Goal: Task Accomplishment & Management: Use online tool/utility

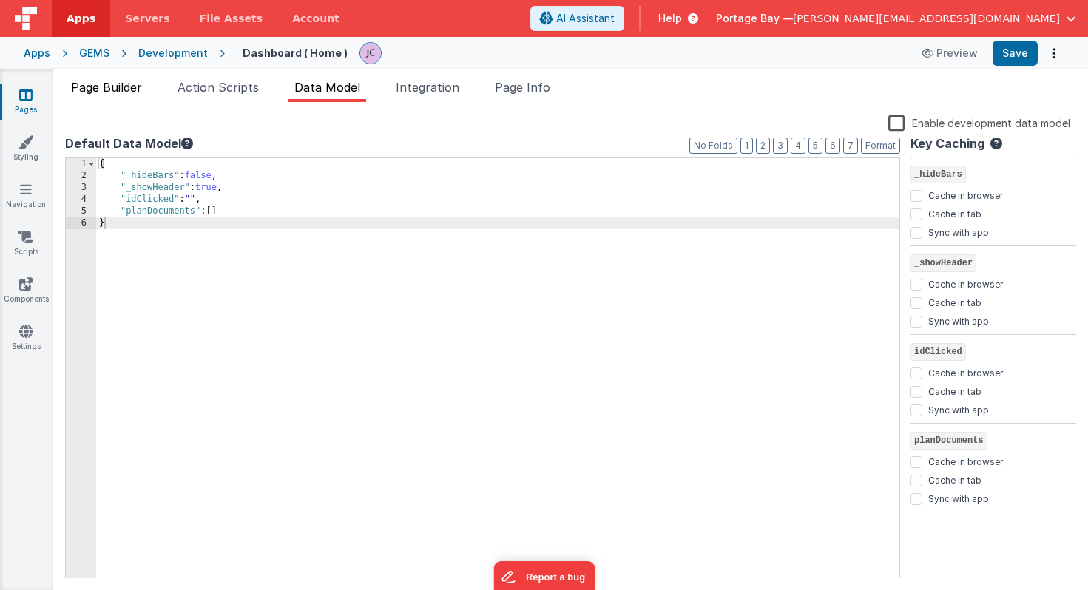
click at [111, 97] on li "Page Builder" at bounding box center [106, 90] width 83 height 24
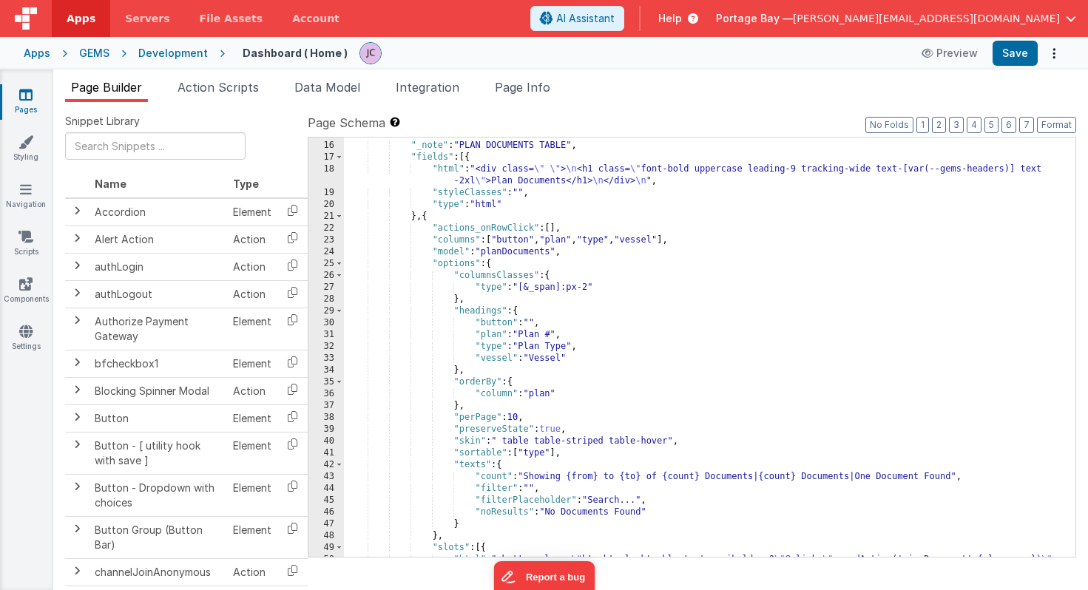
scroll to position [526, 0]
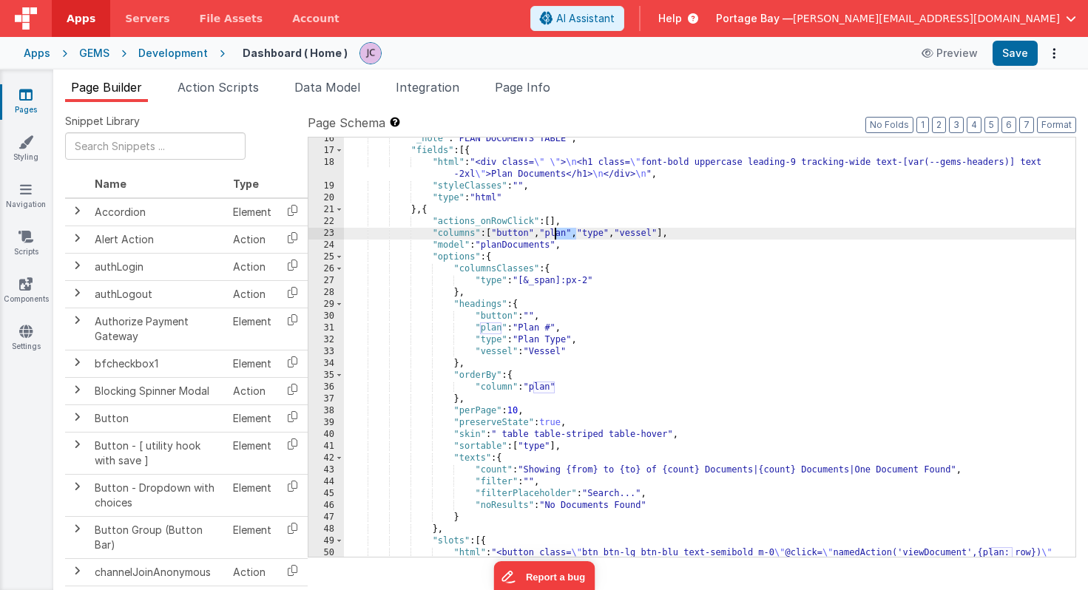
drag, startPoint x: 575, startPoint y: 232, endPoint x: 554, endPoint y: 234, distance: 20.8
click at [554, 234] on div ""_note" : "PLAN DOCUMENTS TABLE" , "fields" : [{ "html" : "<div class= \" \" > …" at bounding box center [710, 360] width 732 height 455
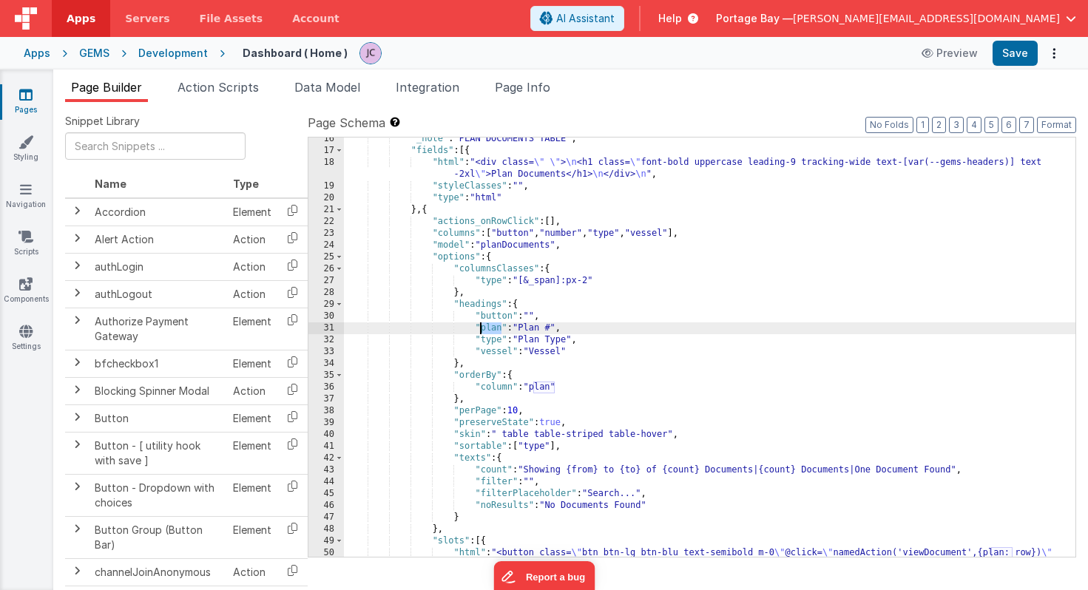
drag, startPoint x: 500, startPoint y: 329, endPoint x: 480, endPoint y: 329, distance: 20.0
click at [480, 329] on div ""_note" : "PLAN DOCUMENTS TABLE" , "fields" : [{ "html" : "<div class= \" \" > …" at bounding box center [710, 360] width 732 height 455
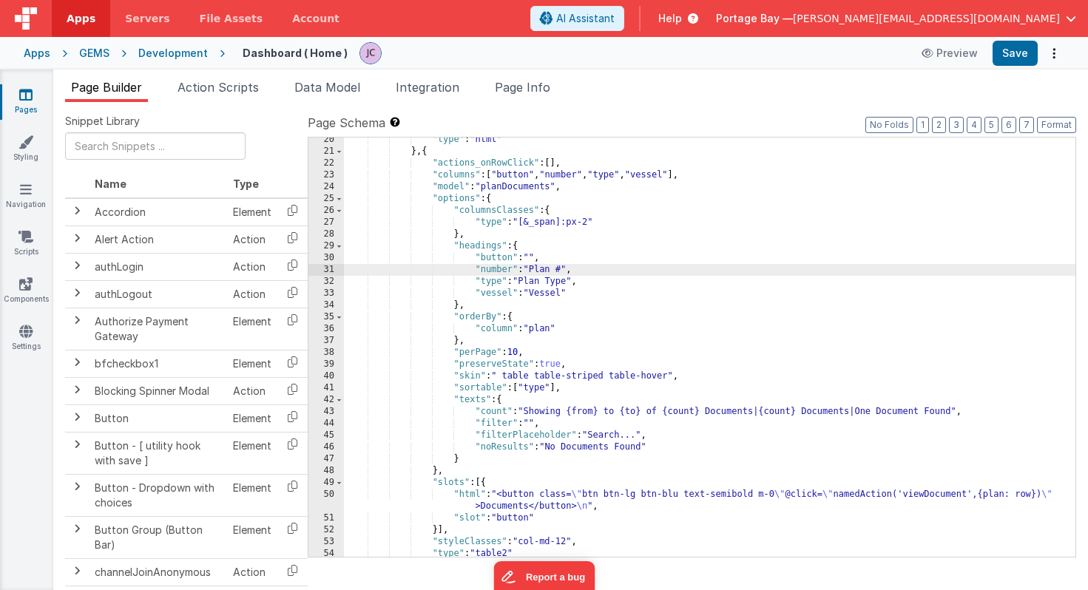
scroll to position [646, 0]
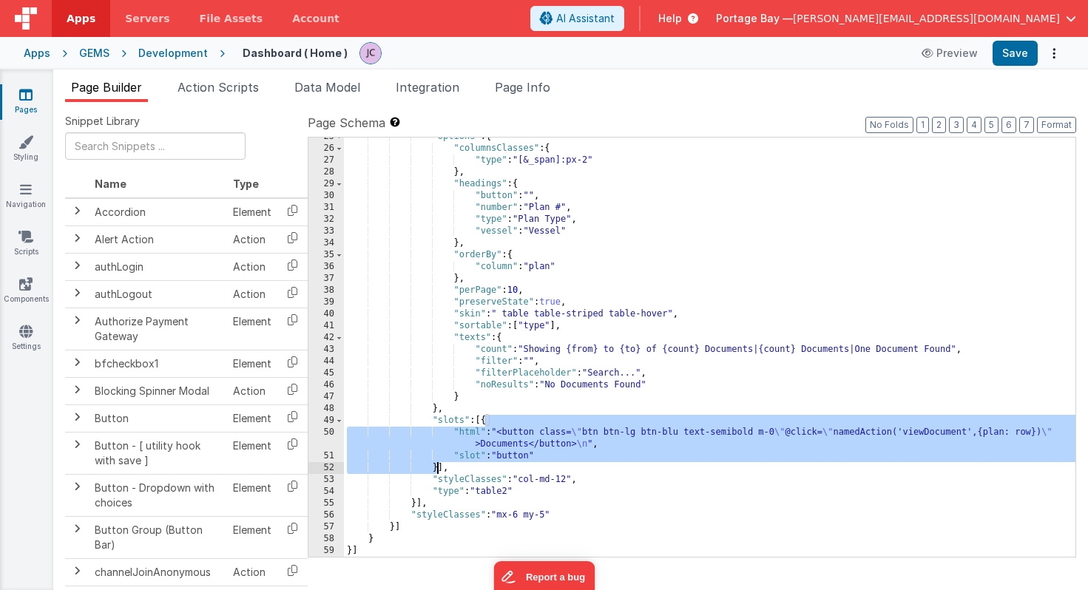
drag, startPoint x: 488, startPoint y: 417, endPoint x: 440, endPoint y: 464, distance: 67.0
click at [440, 464] on div ""options" : { "columnsClasses" : { "type" : "[&_span]:px-2" } , "headings" : { …" at bounding box center [710, 352] width 732 height 443
click at [435, 468] on div ""options" : { "columnsClasses" : { "type" : "[&_span]:px-2" } , "headings" : { …" at bounding box center [710, 352] width 732 height 443
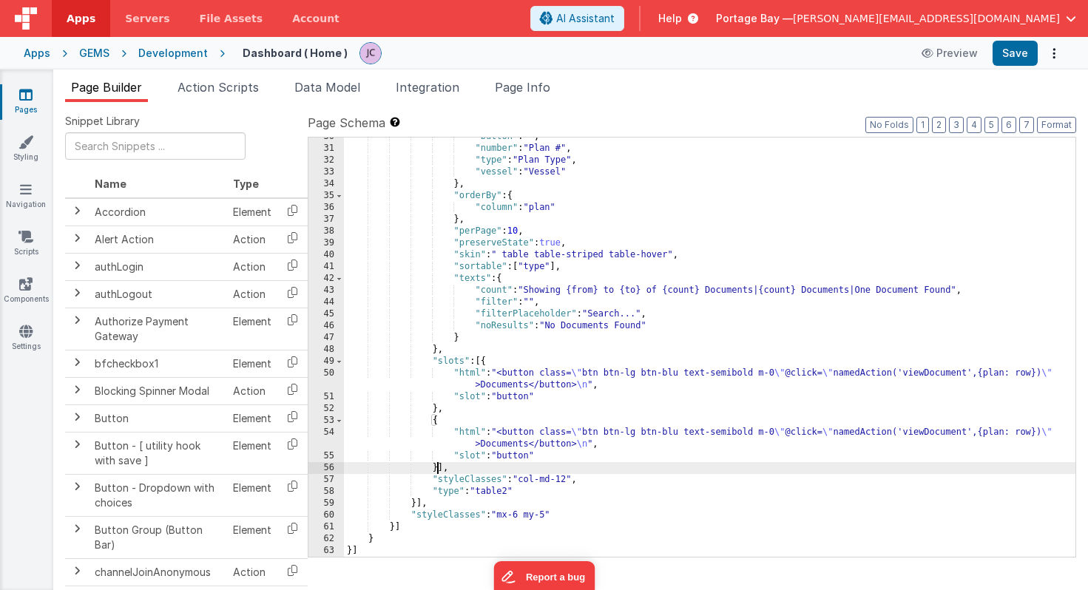
scroll to position [705, 0]
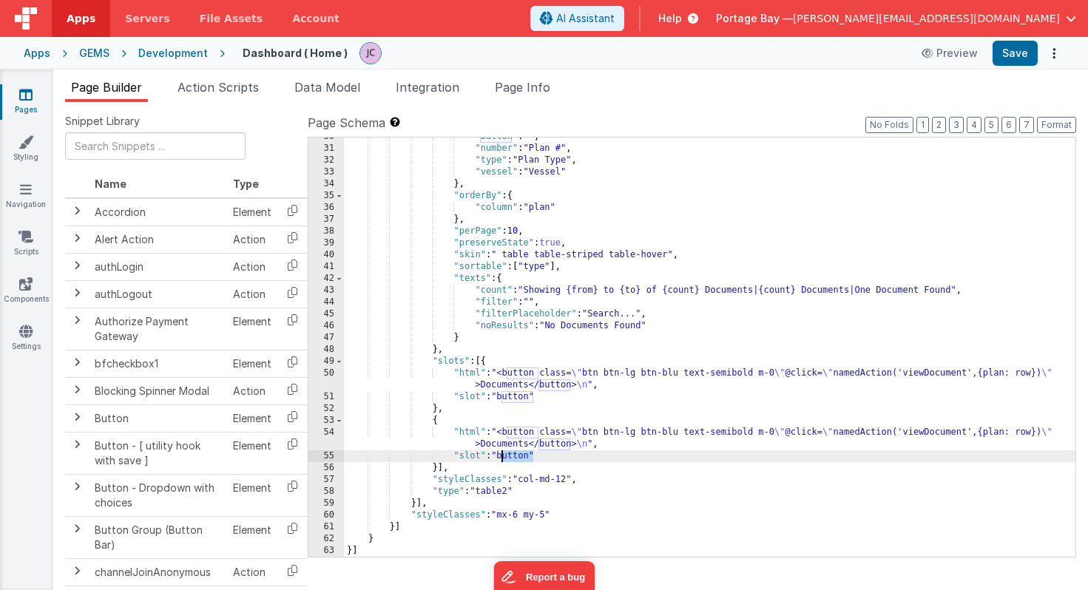
drag, startPoint x: 533, startPoint y: 456, endPoint x: 502, endPoint y: 456, distance: 31.1
click at [502, 456] on div ""button" : "" , "number" : "Plan #" , "type" : "Plan Type" , "vessel" : "Vessel…" at bounding box center [710, 352] width 732 height 443
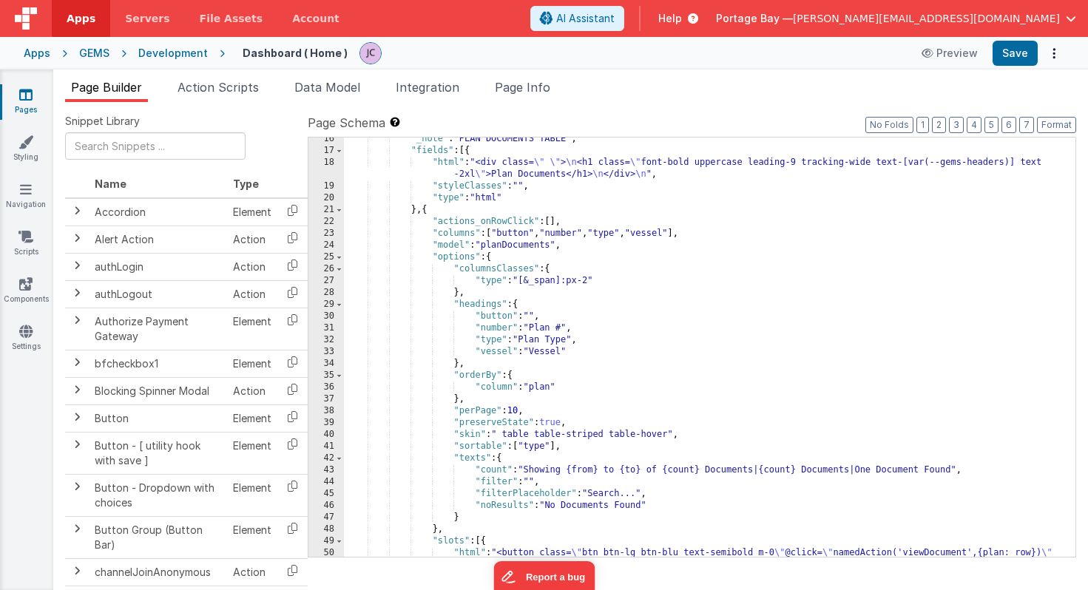
scroll to position [525, 0]
click at [683, 235] on div ""_note" : "PLAN DOCUMENTS TABLE" , "fields" : [{ "html" : "<div class= \" \" > …" at bounding box center [710, 360] width 732 height 455
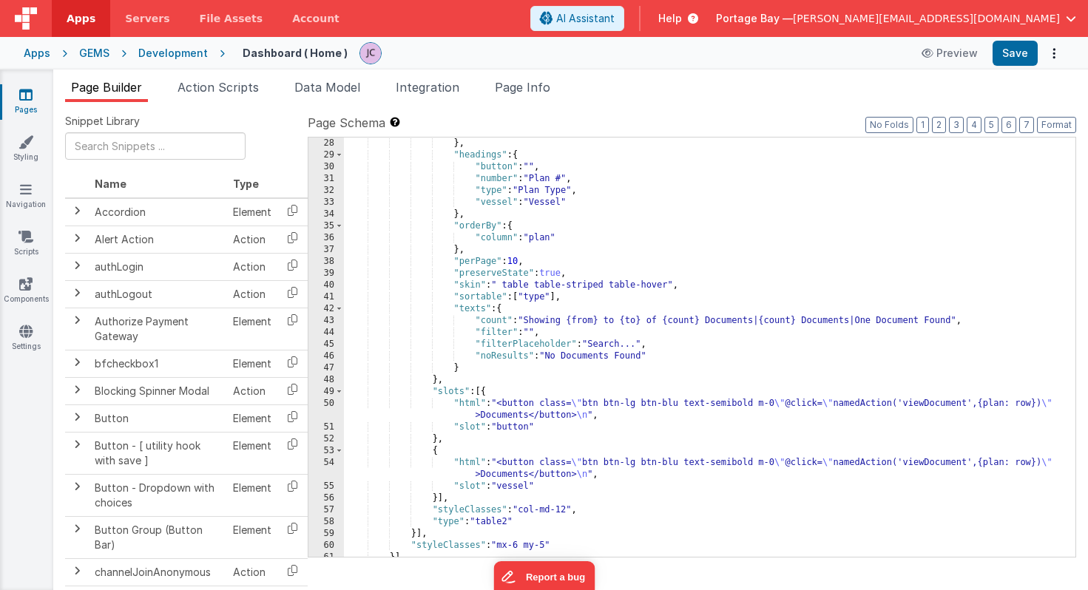
scroll to position [705, 0]
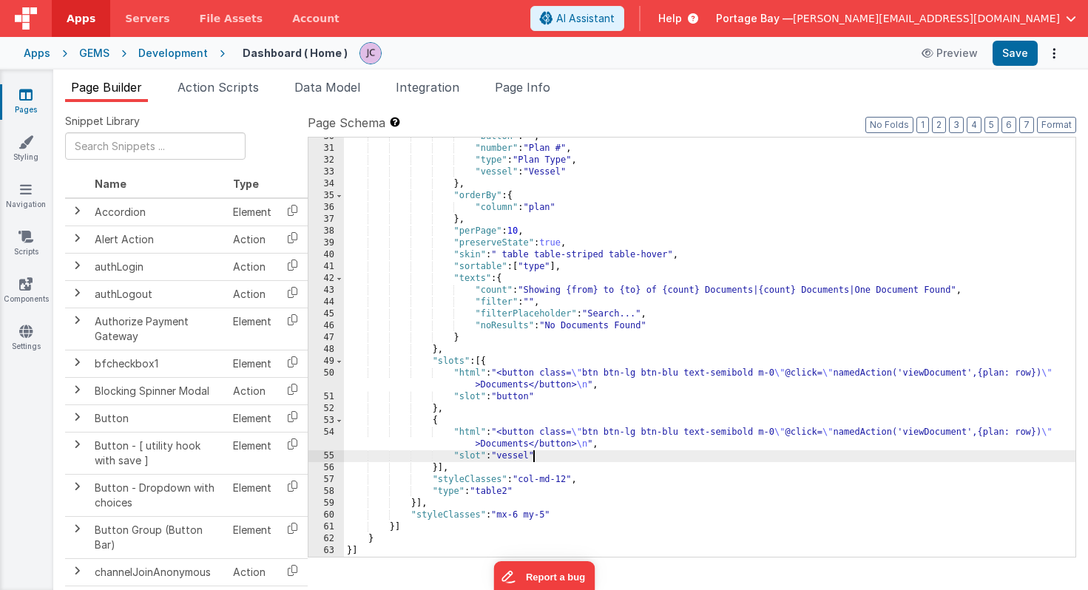
click at [533, 453] on div ""button" : "" , "number" : "Plan #" , "type" : "Plan Type" , "vessel" : "Vessel…" at bounding box center [710, 352] width 732 height 443
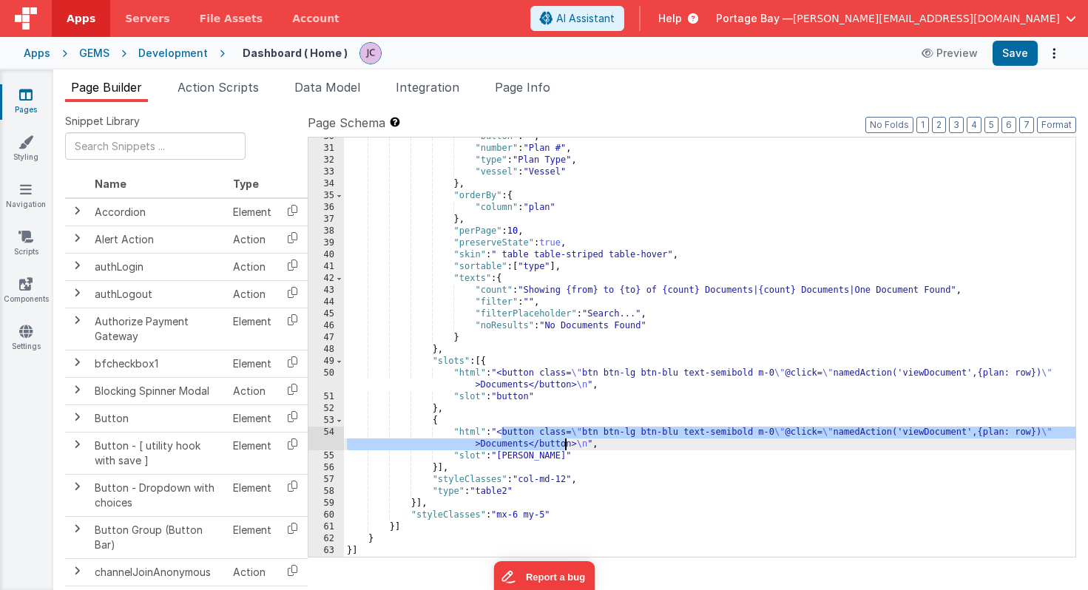
drag, startPoint x: 503, startPoint y: 433, endPoint x: 565, endPoint y: 447, distance: 63.7
click at [565, 447] on div ""button" : "" , "number" : "Plan #" , "type" : "Plan Type" , "vessel" : "Vessel…" at bounding box center [710, 352] width 732 height 443
click at [467, 428] on div ""button" : "" , "number" : "Plan #" , "type" : "Plan Type" , "vessel" : "Vessel…" at bounding box center [710, 352] width 732 height 443
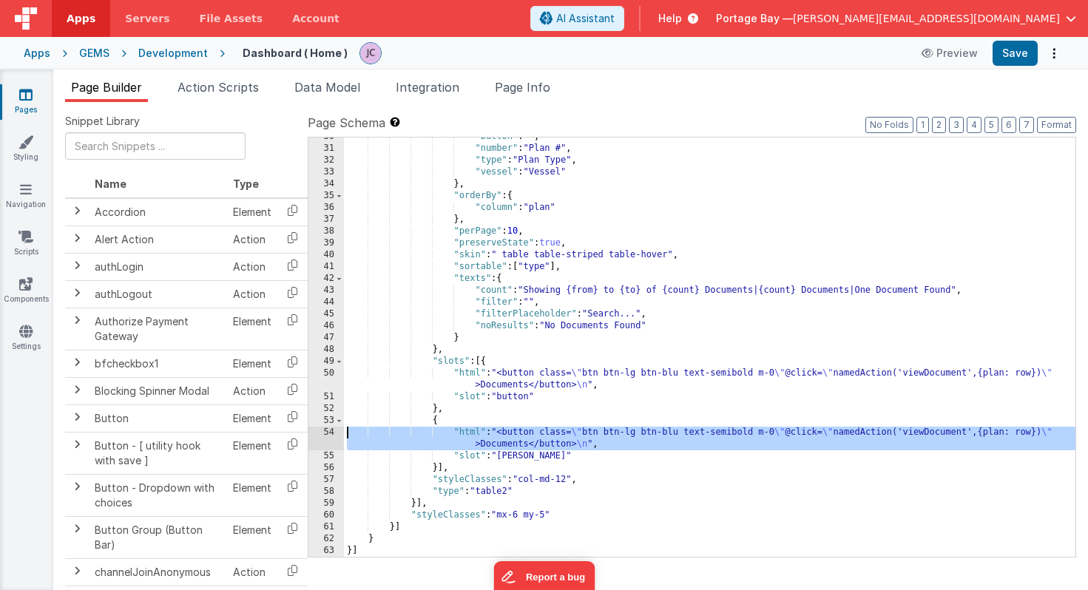
click at [325, 433] on div "54" at bounding box center [327, 439] width 36 height 24
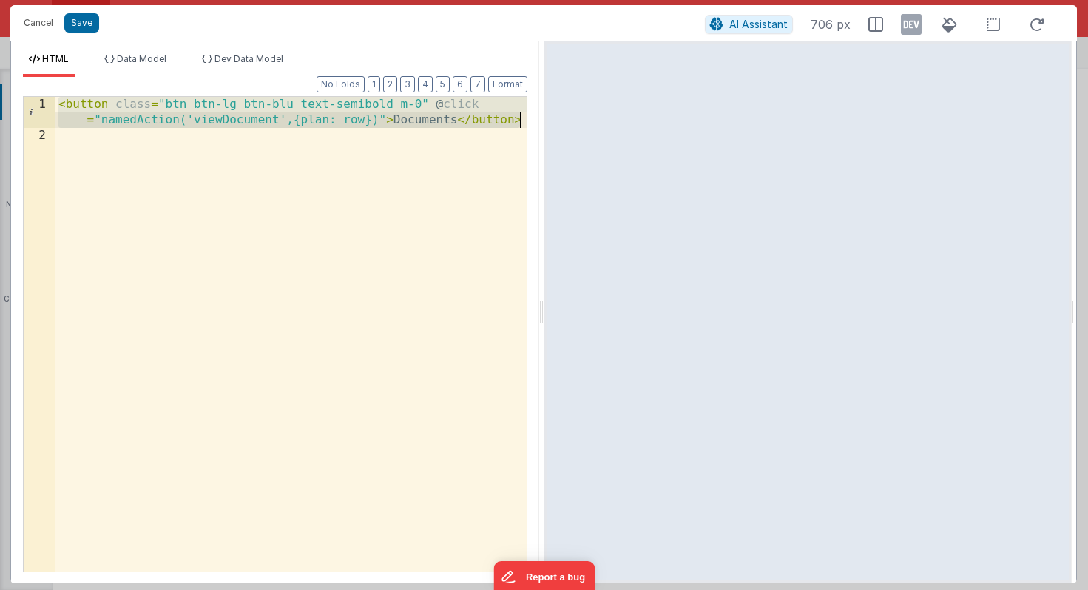
drag, startPoint x: 61, startPoint y: 104, endPoint x: 523, endPoint y: 118, distance: 462.6
click at [523, 118] on div "< button class = "btn btn-lg btn-blu text-semibold m-0" @ click = "namedAction(…" at bounding box center [290, 358] width 471 height 522
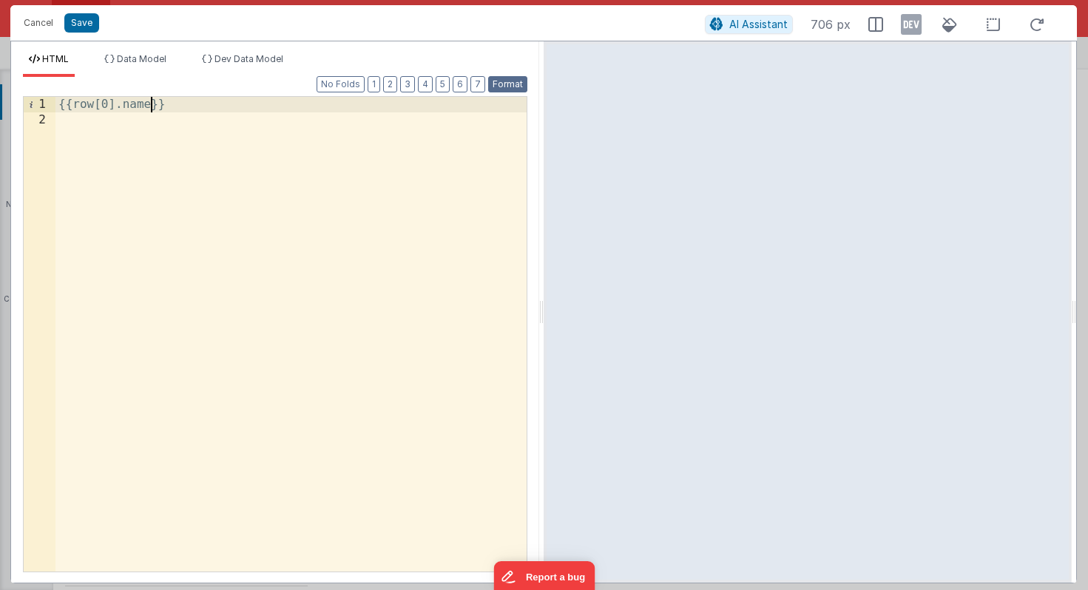
click at [507, 82] on button "Format" at bounding box center [507, 84] width 39 height 16
click at [58, 104] on div "{{row[0].name}}" at bounding box center [290, 350] width 471 height 506
click at [85, 24] on button "Save" at bounding box center [81, 22] width 35 height 19
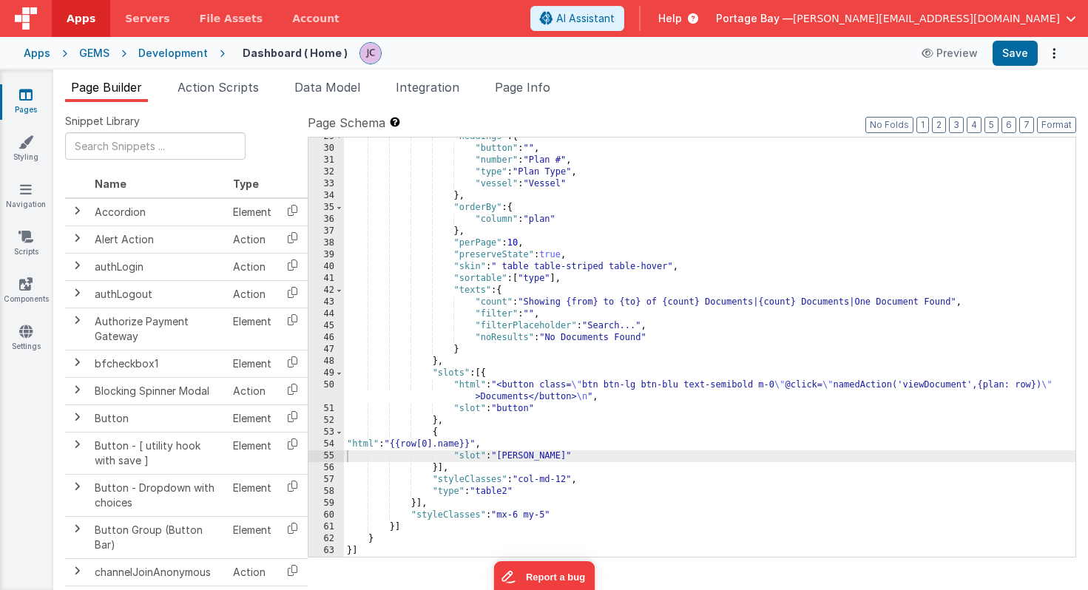
scroll to position [693, 0]
click at [1064, 119] on button "Format" at bounding box center [1056, 125] width 39 height 16
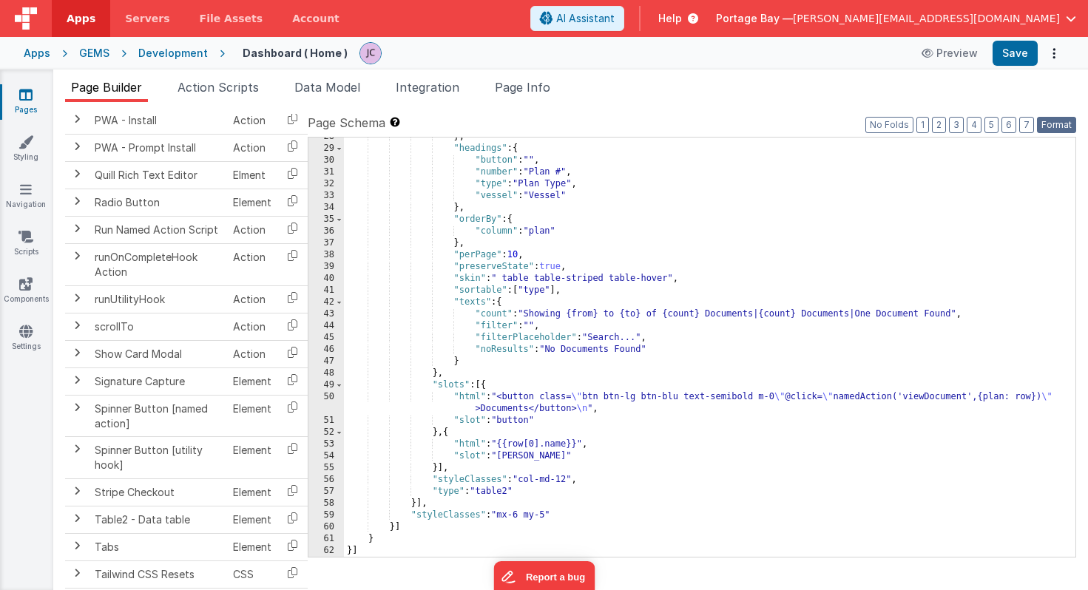
scroll to position [1866, 0]
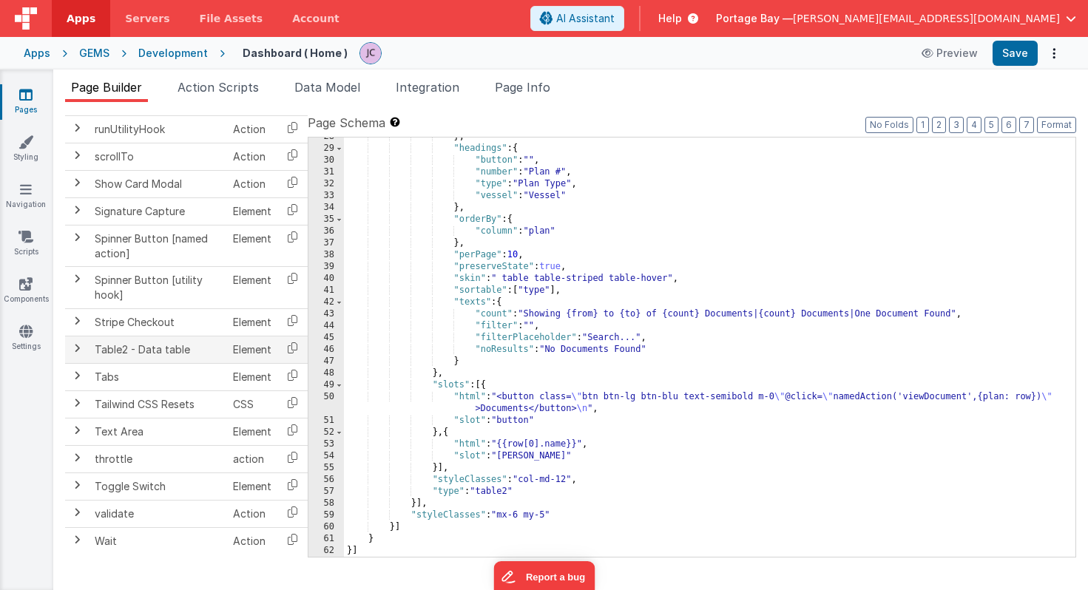
click at [81, 347] on span at bounding box center [77, 349] width 12 height 12
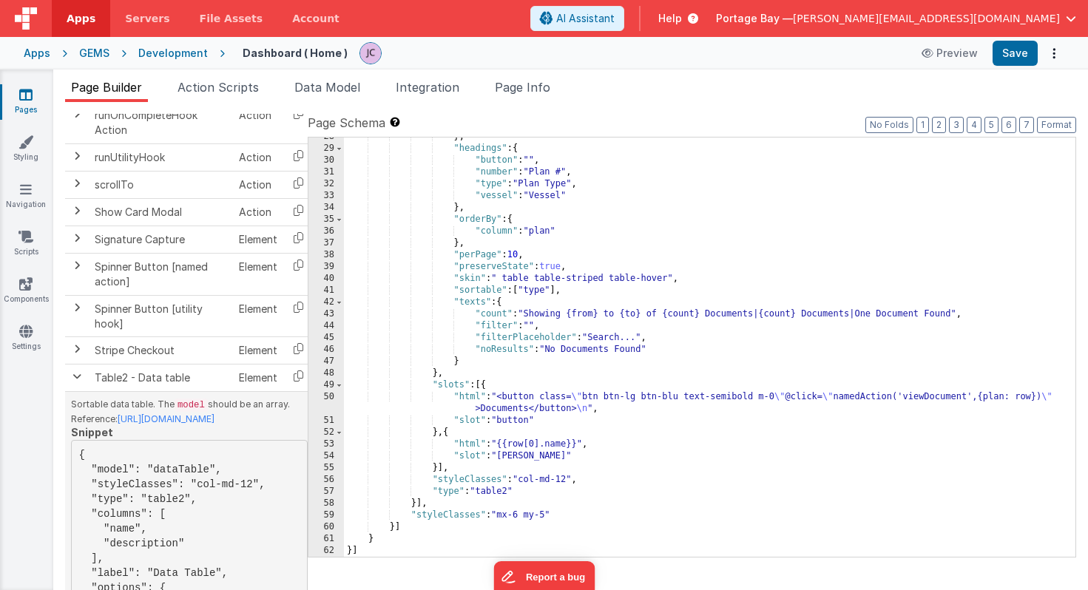
scroll to position [1827, 0]
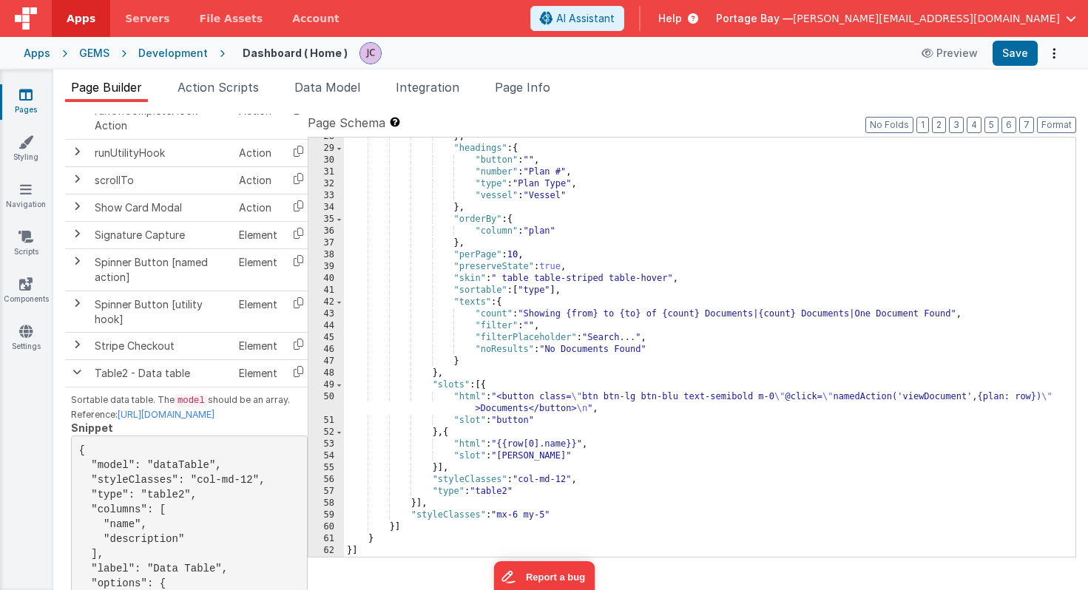
click at [604, 451] on div "} , "headings" : { "button" : "" , "number" : "Plan #" , "type" : "Plan Type" ,…" at bounding box center [710, 352] width 732 height 443
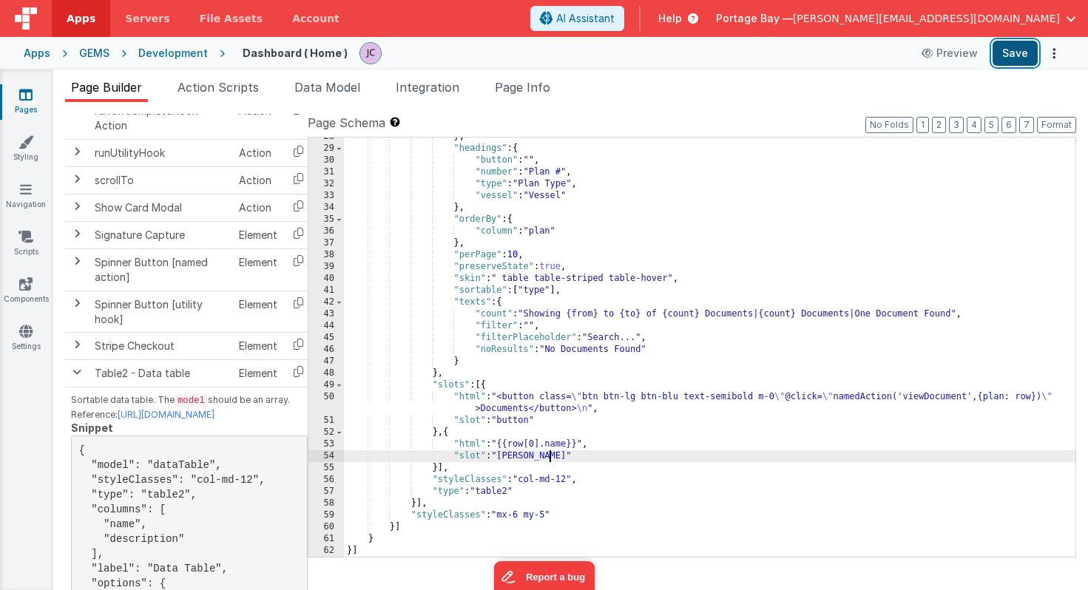
click at [1020, 50] on button "Save" at bounding box center [1015, 53] width 45 height 25
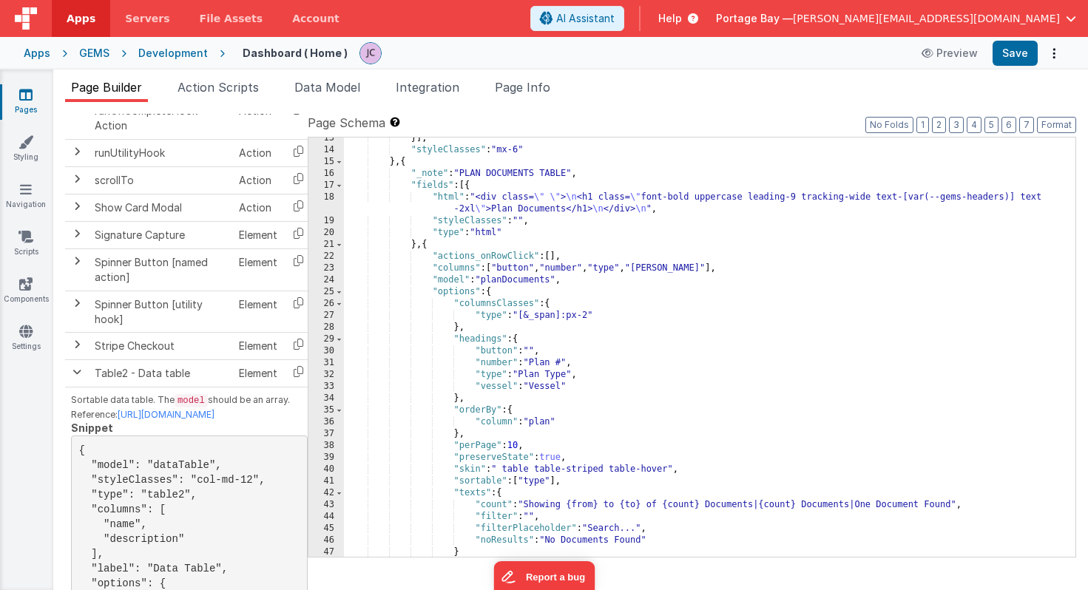
scroll to position [493, 0]
click at [513, 384] on div "}] , "styleClasses" : "mx-6" } , { "_note" : "PLAN DOCUMENTS TABLE" , "fields" …" at bounding box center [710, 351] width 732 height 443
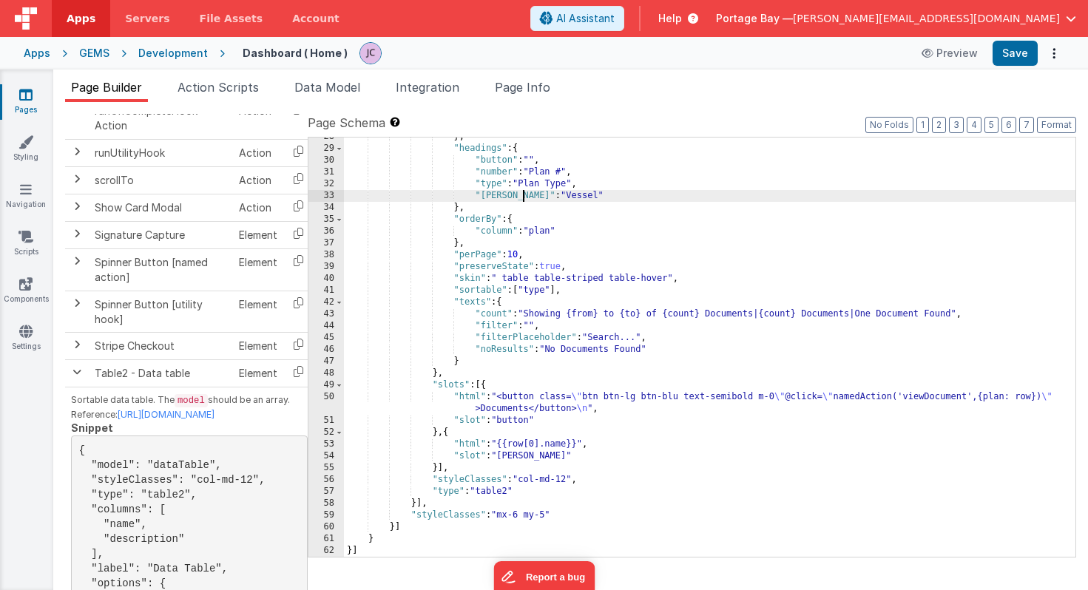
scroll to position [681, 0]
click at [1020, 50] on button "Save" at bounding box center [1015, 53] width 45 height 25
click at [467, 443] on div "} , "headings" : { "button" : "" , "number" : "Plan #" , "type" : "Plan Type" ,…" at bounding box center [710, 352] width 732 height 443
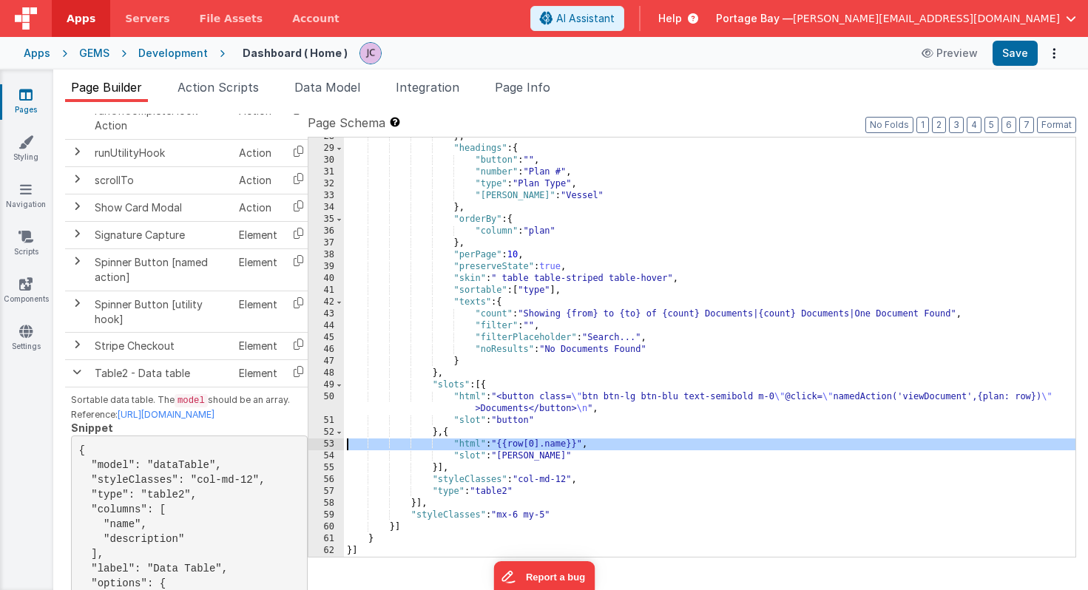
click at [324, 445] on div "53" at bounding box center [327, 445] width 36 height 12
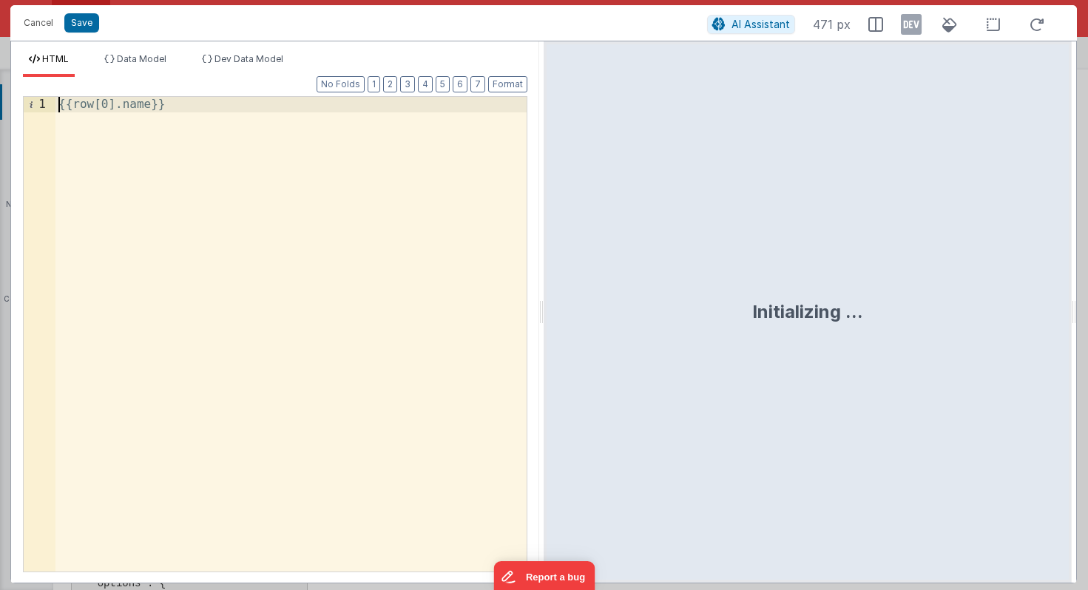
click at [58, 106] on div "{{row[0].name}}" at bounding box center [290, 350] width 471 height 506
drag, startPoint x: 232, startPoint y: 108, endPoint x: 112, endPoint y: 105, distance: 120.6
click at [112, 105] on div "< p > </ p > {{row[0].name}}" at bounding box center [290, 350] width 471 height 506
click at [80, 107] on div "< p > </ p >" at bounding box center [290, 350] width 471 height 506
drag, startPoint x: 187, startPoint y: 104, endPoint x: 117, endPoint y: 104, distance: 70.3
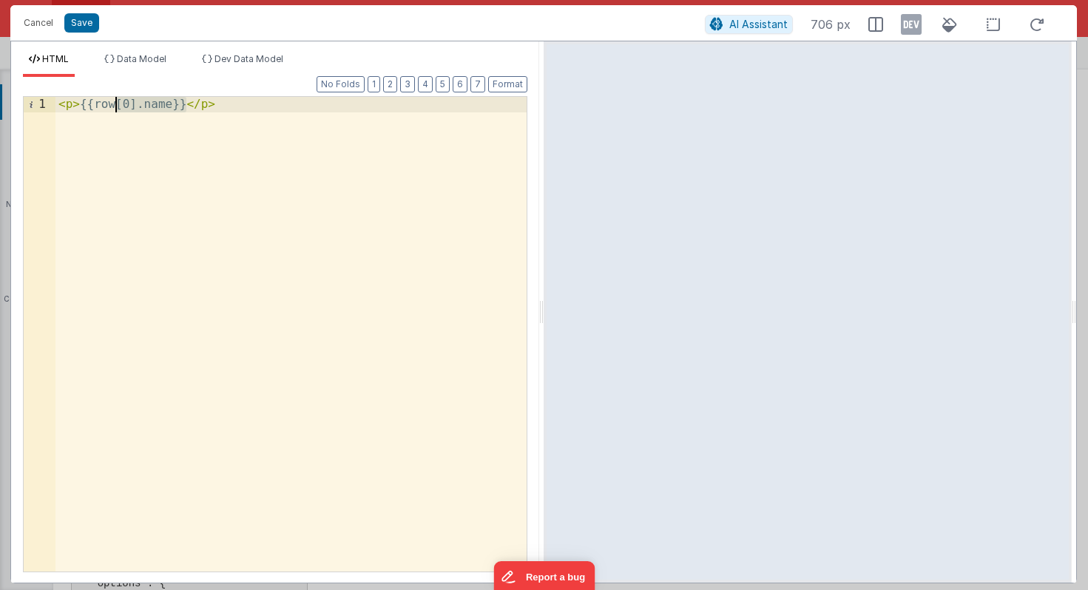
click at [117, 104] on div "< p > {{row[0].name}} </ p >" at bounding box center [290, 350] width 471 height 506
click at [166, 102] on div "< p > {{row[0].name}} </ p >" at bounding box center [290, 350] width 471 height 506
drag, startPoint x: 173, startPoint y: 104, endPoint x: 115, endPoint y: 105, distance: 58.5
click at [115, 105] on div "< p > {{row[0].name}} </ p >" at bounding box center [290, 350] width 471 height 506
click at [207, 101] on div "< p > {{row}} </ p >" at bounding box center [290, 350] width 471 height 506
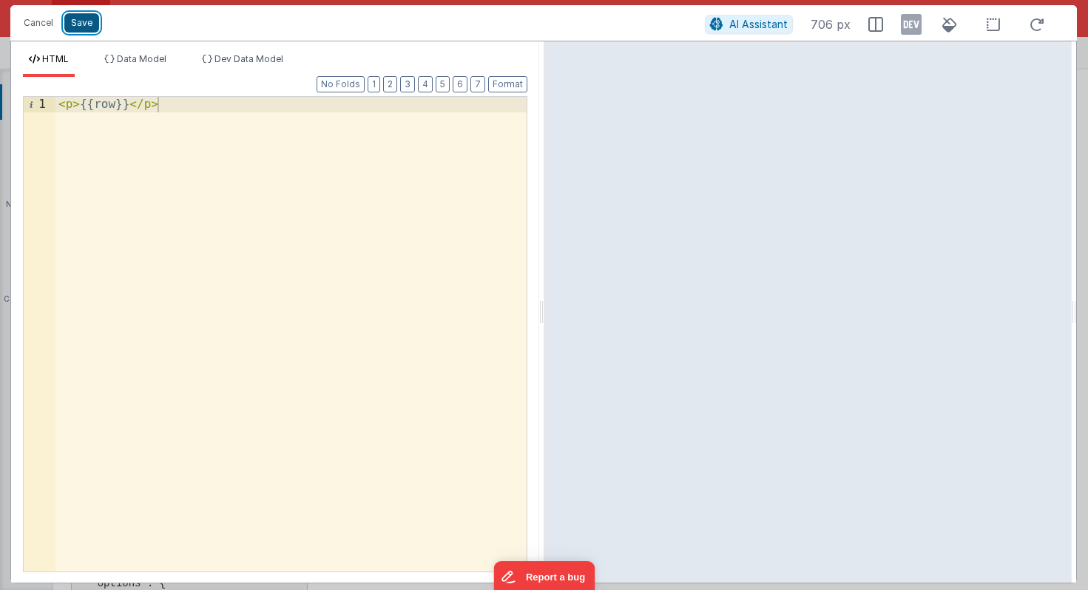
click at [76, 24] on button "Save" at bounding box center [81, 22] width 35 height 19
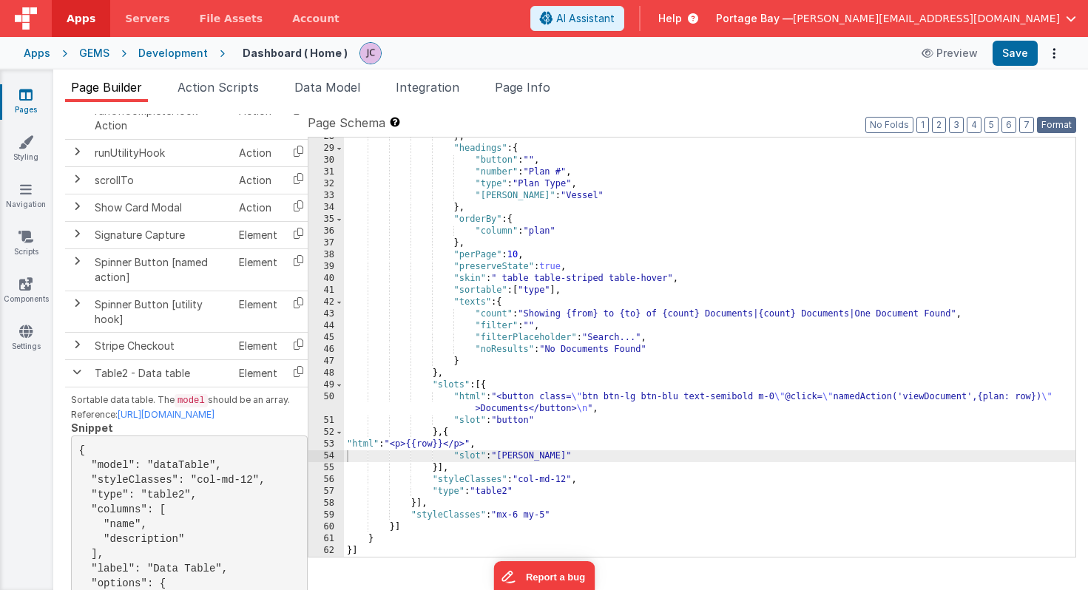
click at [1060, 121] on button "Format" at bounding box center [1056, 125] width 39 height 16
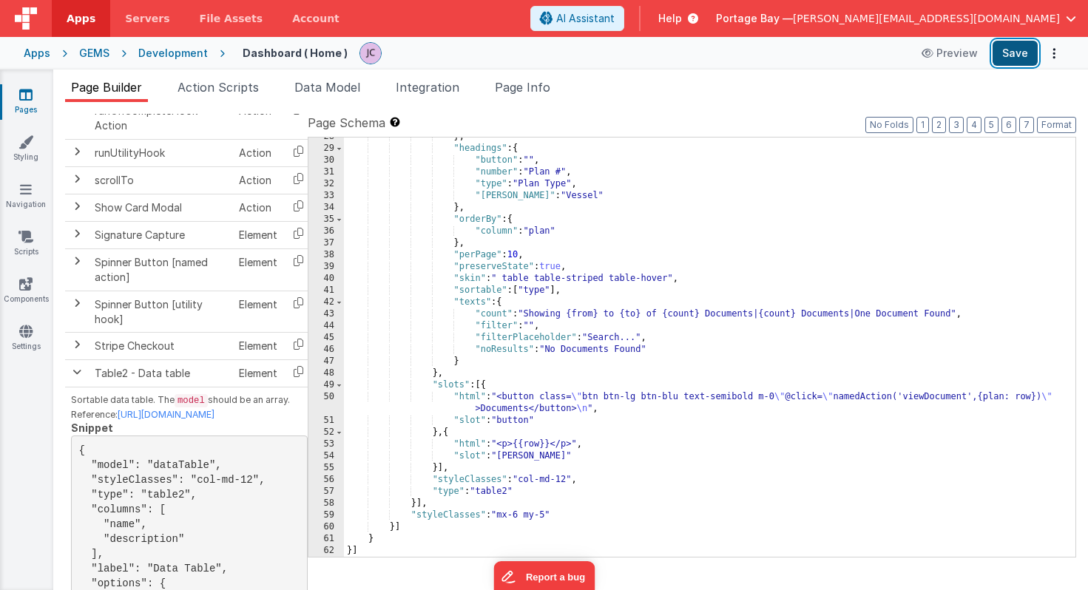
click at [1012, 57] on button "Save" at bounding box center [1015, 53] width 45 height 25
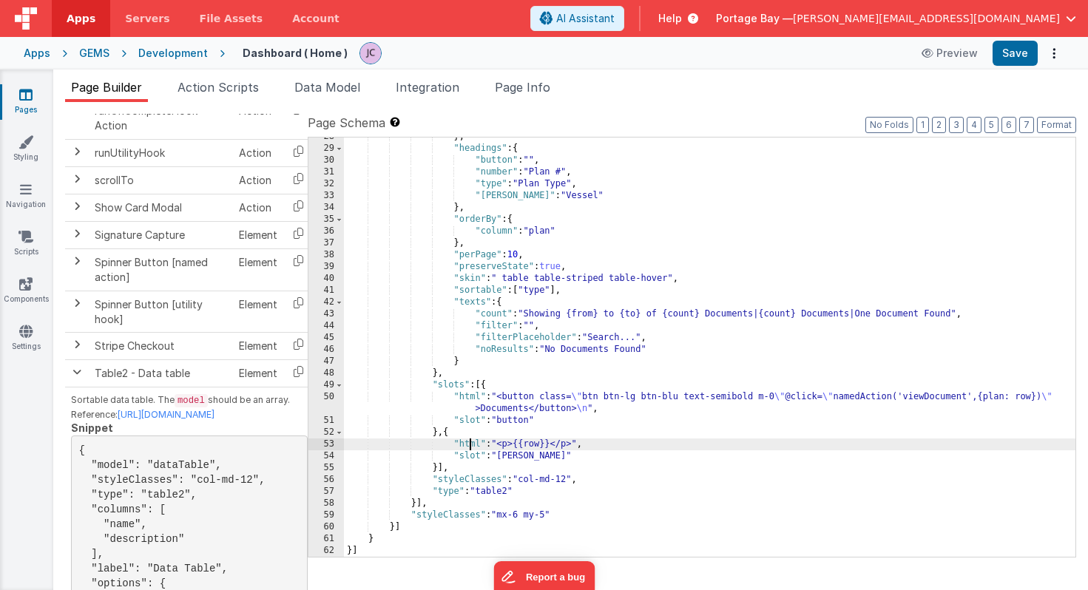
click at [468, 445] on div "} , "headings" : { "button" : "" , "number" : "Plan #" , "type" : "Plan Type" ,…" at bounding box center [710, 352] width 732 height 443
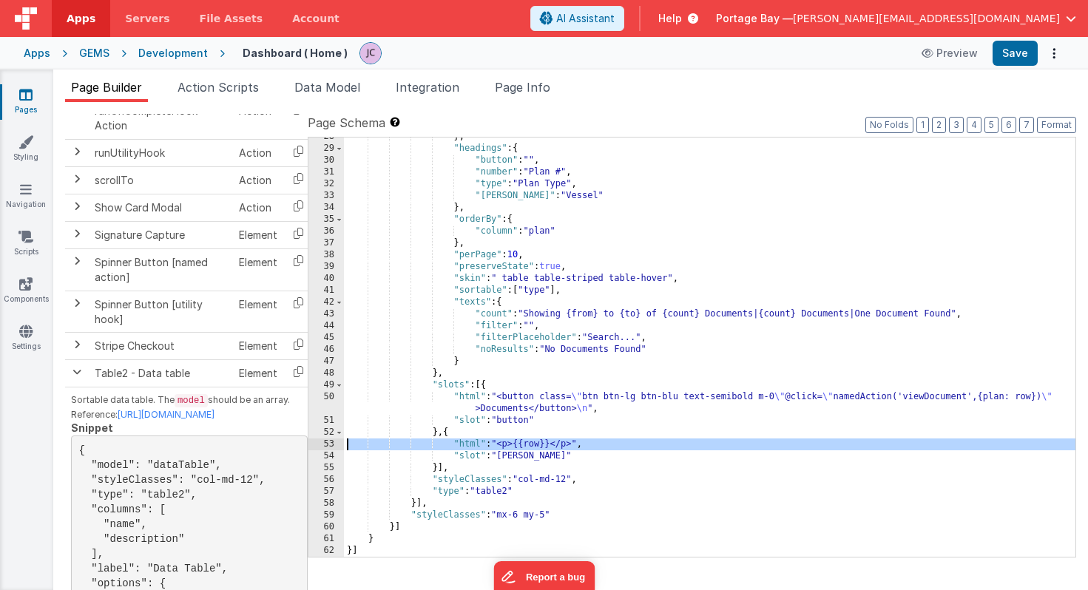
click at [328, 447] on div "53" at bounding box center [327, 445] width 36 height 12
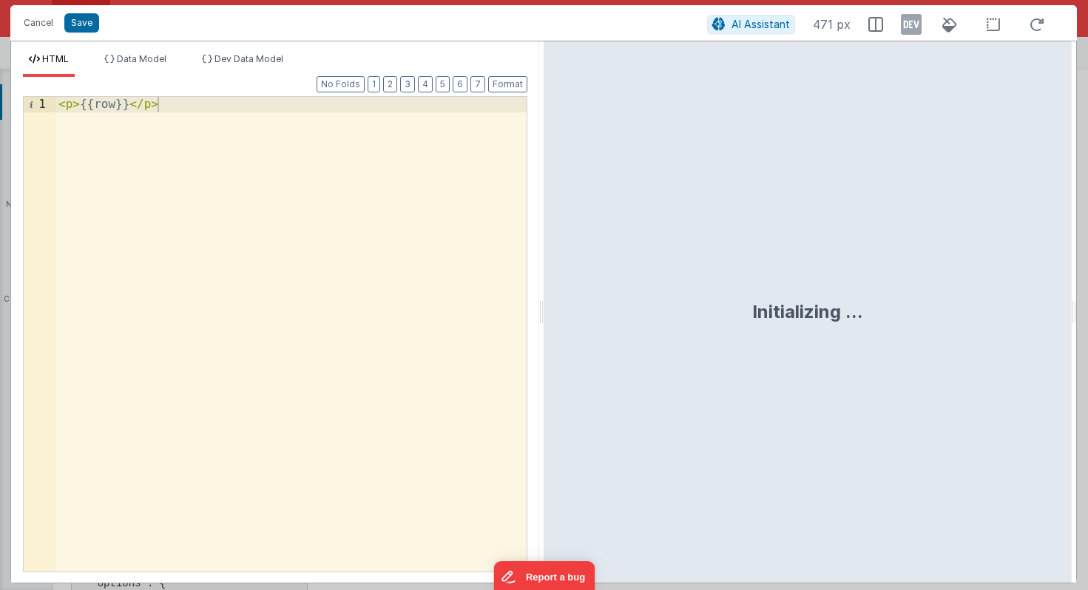
click at [118, 101] on div "< p > {{row}} </ p >" at bounding box center [290, 350] width 471 height 506
click at [510, 85] on button "Format" at bounding box center [507, 84] width 39 height 16
click at [84, 30] on button "Save" at bounding box center [81, 22] width 35 height 19
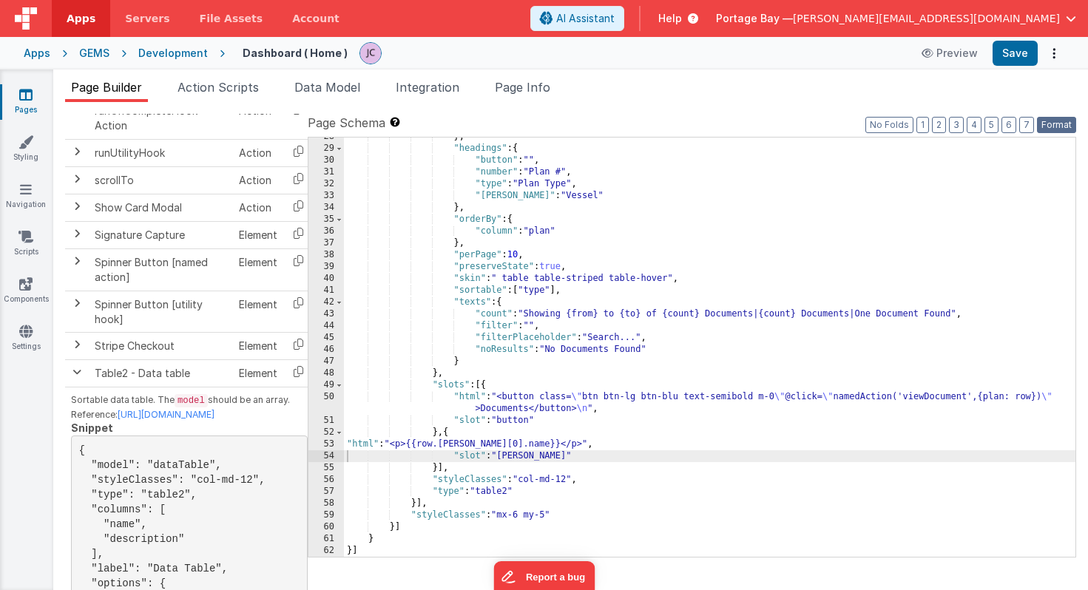
click at [1062, 124] on button "Format" at bounding box center [1056, 125] width 39 height 16
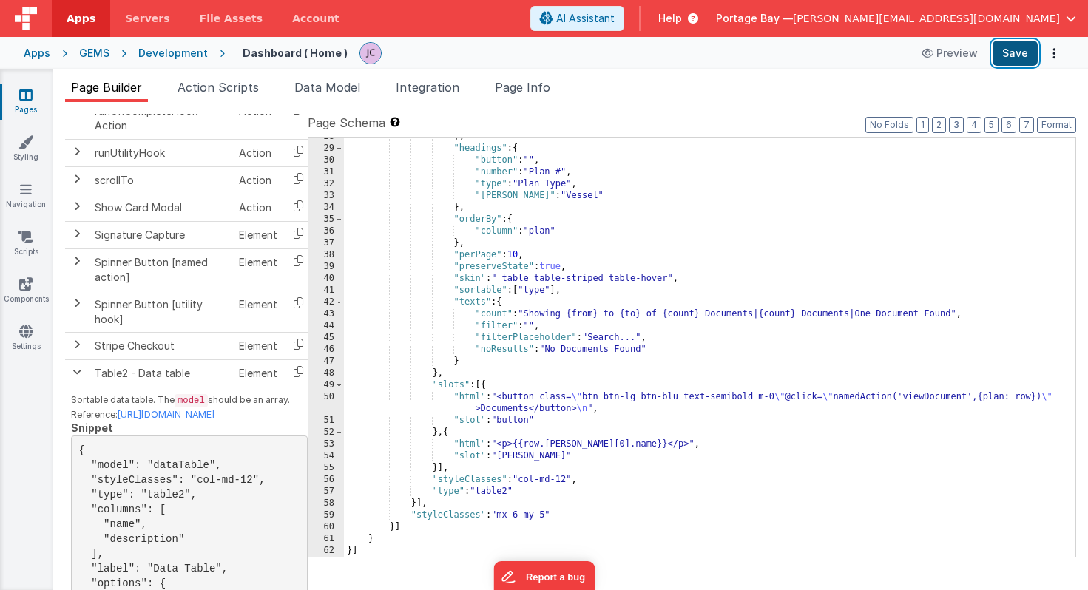
click at [1013, 47] on button "Save" at bounding box center [1015, 53] width 45 height 25
click at [518, 445] on div "} , "headings" : { "button" : "" , "number" : "Plan #" , "type" : "Plan Type" ,…" at bounding box center [710, 352] width 732 height 443
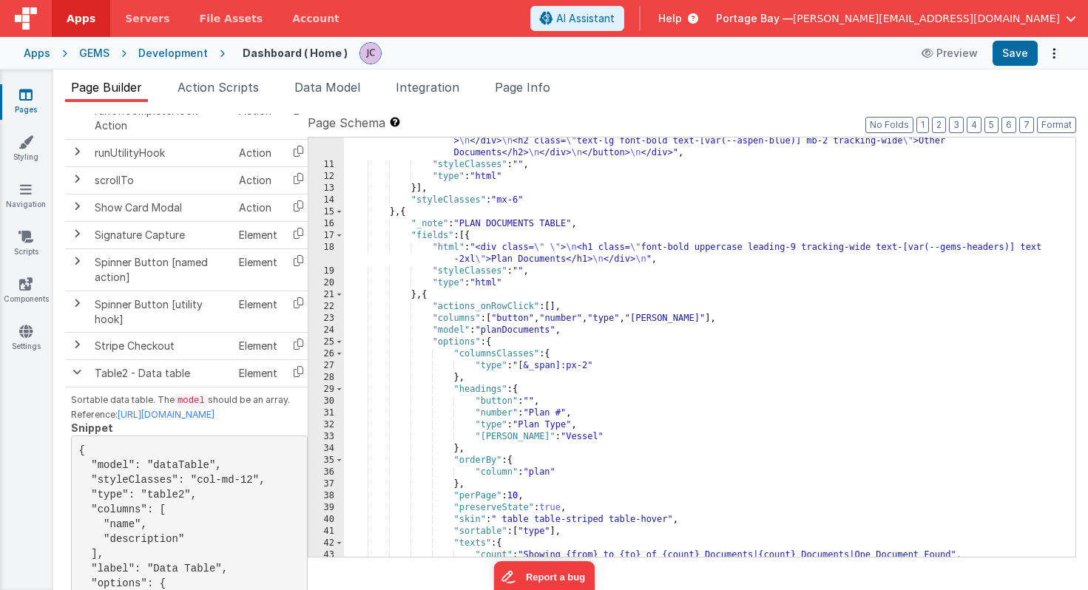
scroll to position [443, 0]
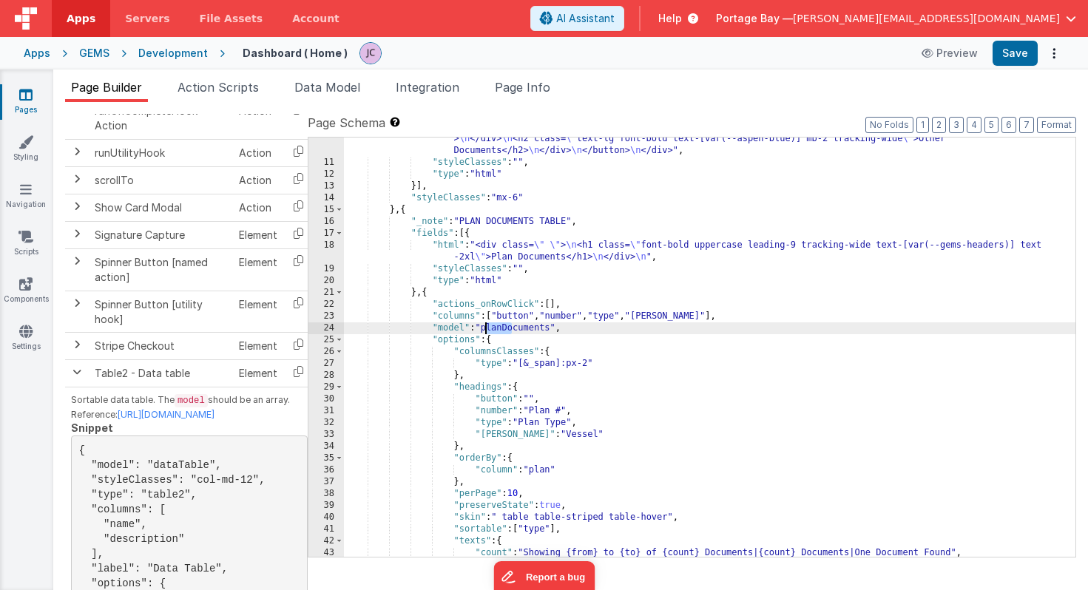
drag, startPoint x: 511, startPoint y: 326, endPoint x: 487, endPoint y: 328, distance: 24.5
click at [487, 328] on div ""html" : "<div class= \" px-8 py-2 flex flex-col md:flex-row md:flex-wrap gap-2…" at bounding box center [710, 201] width 732 height 775
click at [334, 81] on span "Data Model" at bounding box center [327, 87] width 66 height 15
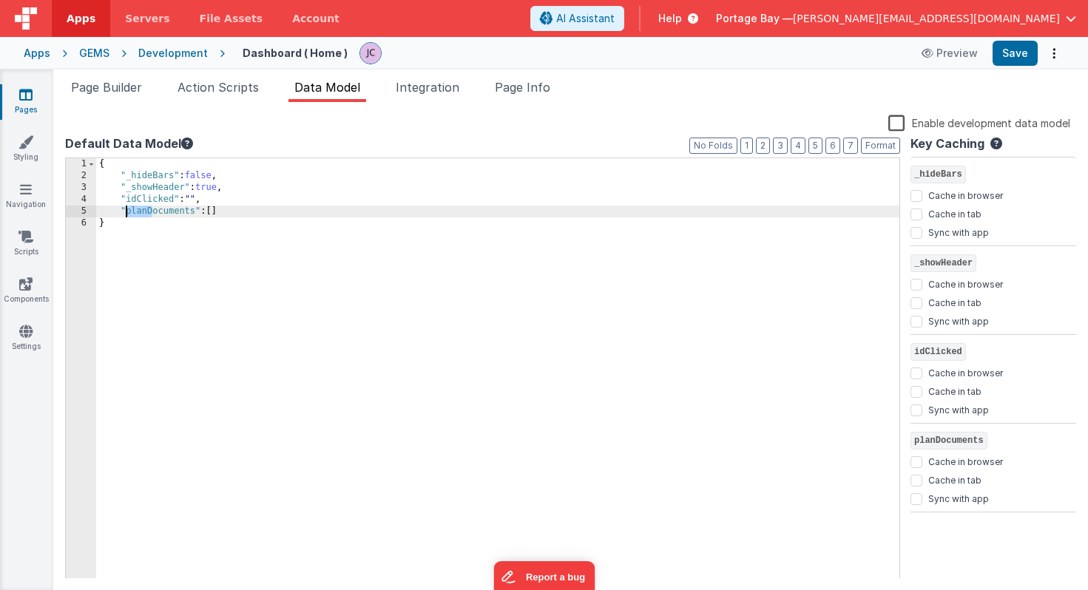
drag, startPoint x: 152, startPoint y: 212, endPoint x: 127, endPoint y: 212, distance: 24.4
click at [127, 212] on div "{ "_hideBars" : false , "_showHeader" : true , "idClicked" : "" , "planDocument…" at bounding box center [497, 380] width 803 height 445
click at [218, 215] on div "{ "_hideBars" : false , "_showHeader" : true , "idClicked" : "" , "documents" :…" at bounding box center [497, 380] width 803 height 445
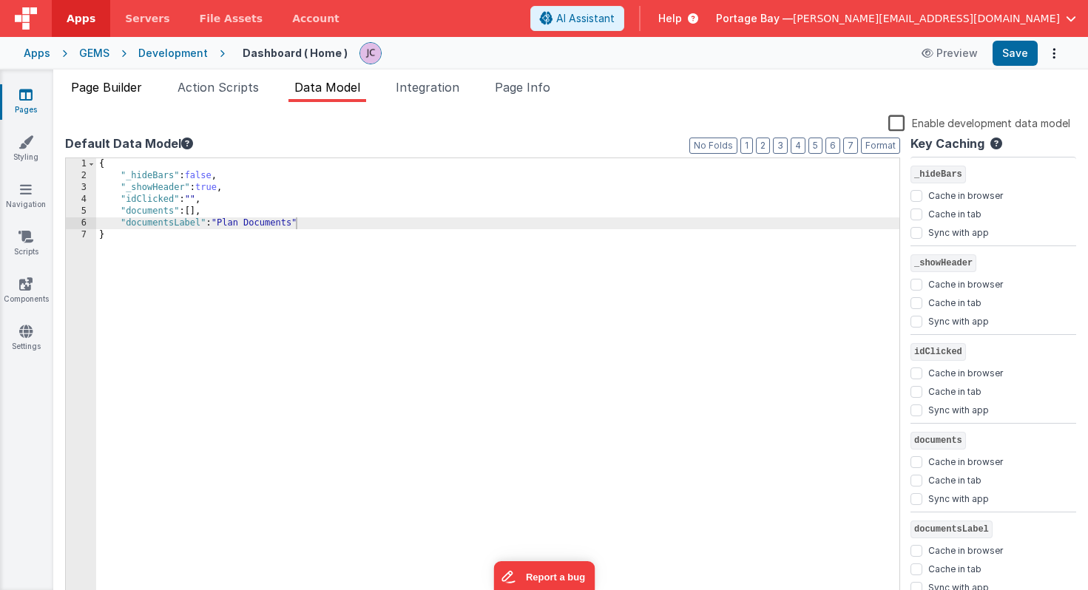
click at [101, 88] on span "Page Builder" at bounding box center [106, 87] width 71 height 15
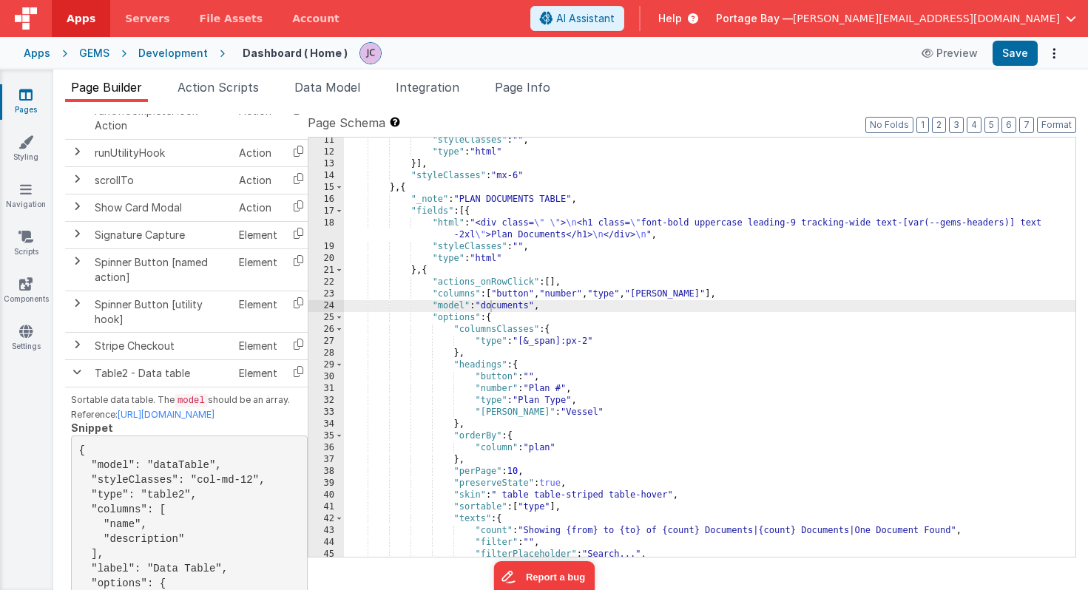
scroll to position [465, 0]
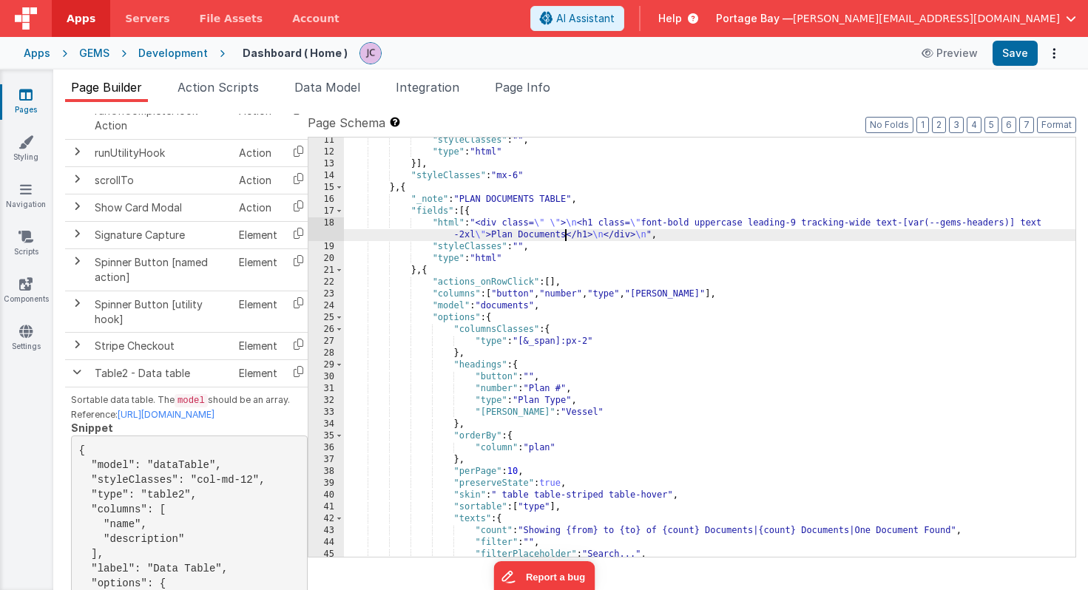
click at [565, 235] on div ""styleClasses" : "" , "type" : "html" }] , "styleClasses" : "mx-6" } , { "_note…" at bounding box center [710, 356] width 732 height 443
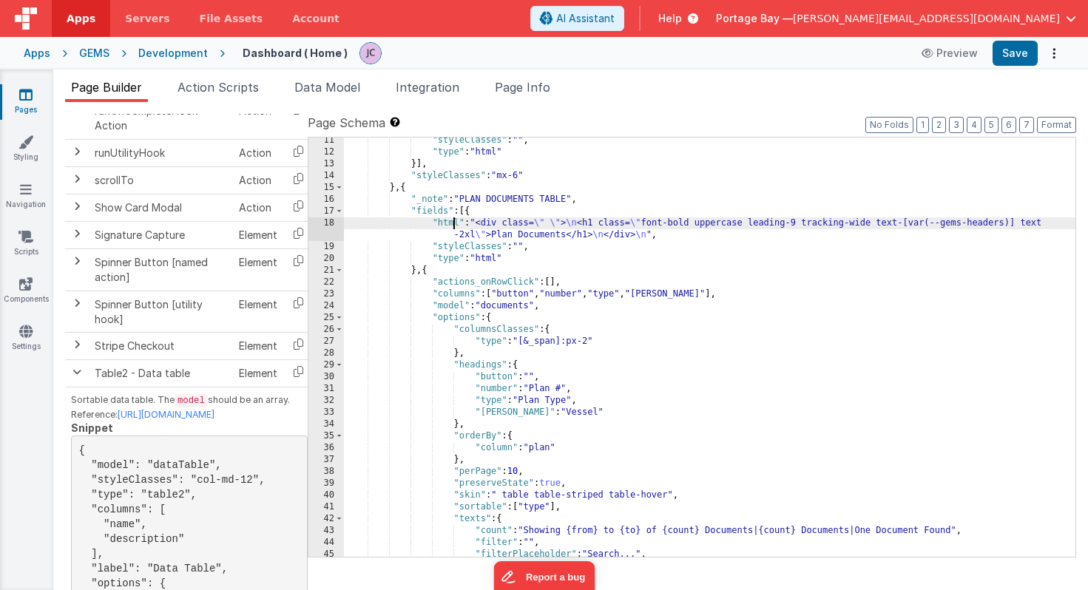
click at [452, 223] on div ""styleClasses" : "" , "type" : "html" }] , "styleClasses" : "mx-6" } , { "_note…" at bounding box center [710, 356] width 732 height 443
click at [319, 223] on div "18" at bounding box center [327, 230] width 36 height 24
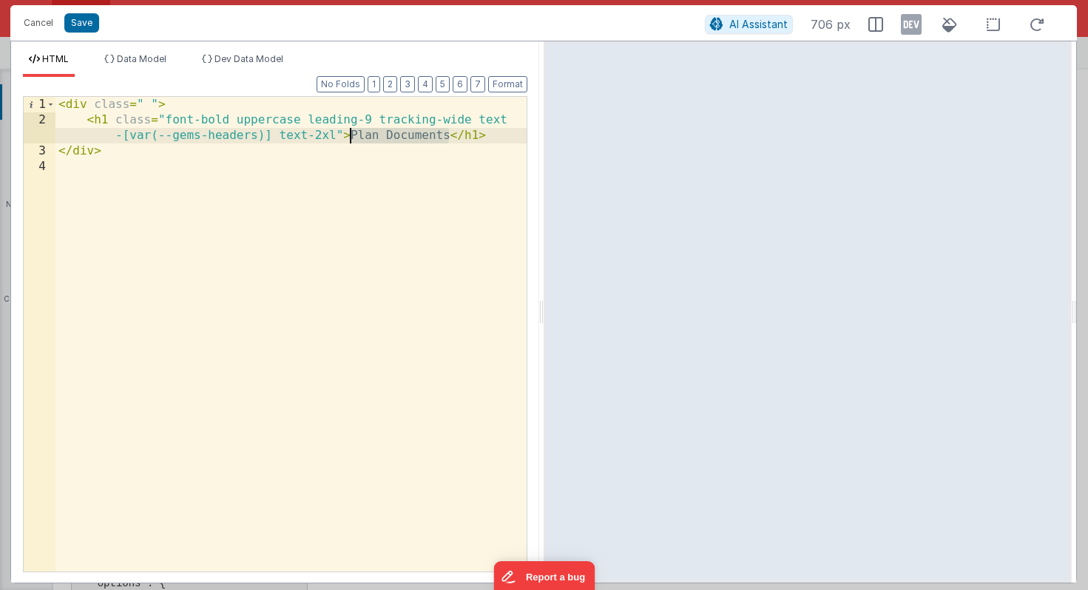
drag, startPoint x: 449, startPoint y: 134, endPoint x: 351, endPoint y: 135, distance: 97.7
click at [351, 135] on div "< div class = " " > < h1 class = "font-bold uppercase leading-9 tracking-wide t…" at bounding box center [290, 350] width 471 height 506
click at [85, 19] on button "Save" at bounding box center [81, 22] width 35 height 19
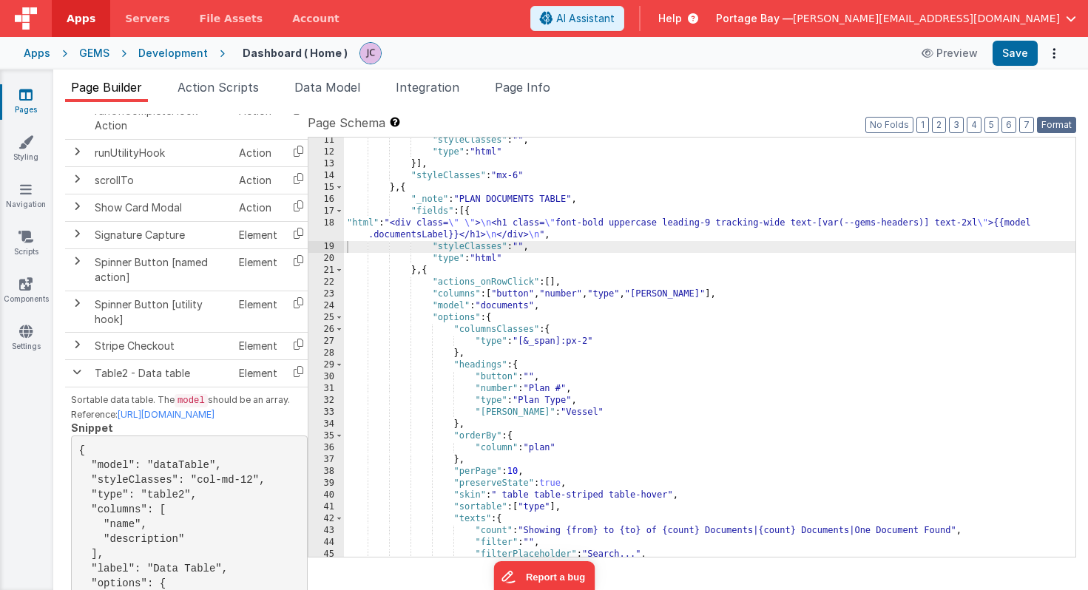
click at [1056, 124] on button "Format" at bounding box center [1056, 125] width 39 height 16
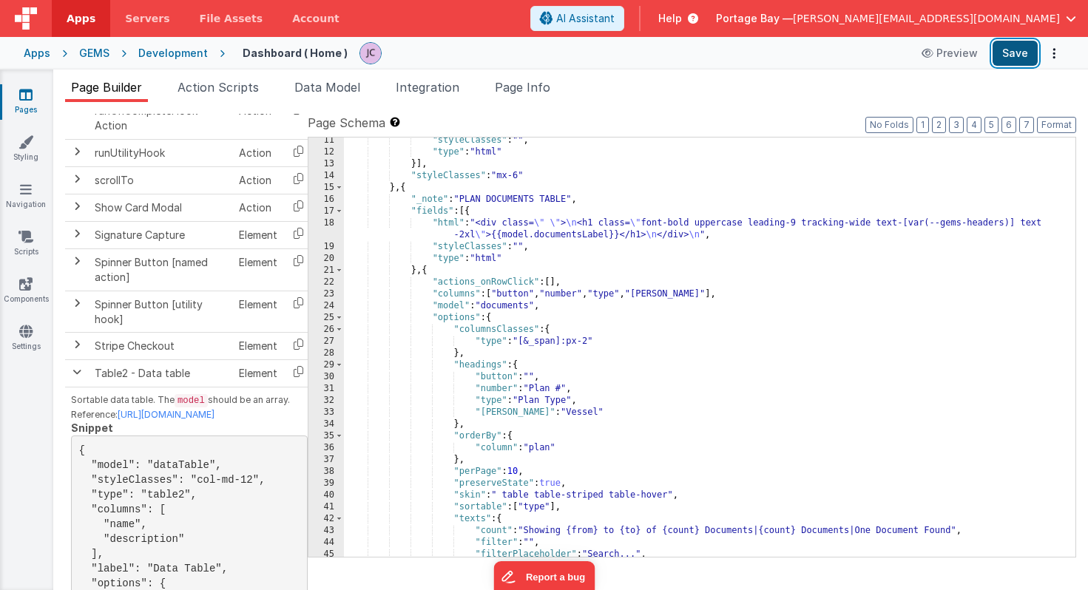
click at [1019, 44] on button "Save" at bounding box center [1015, 53] width 45 height 25
click at [160, 52] on div "Development" at bounding box center [173, 53] width 70 height 15
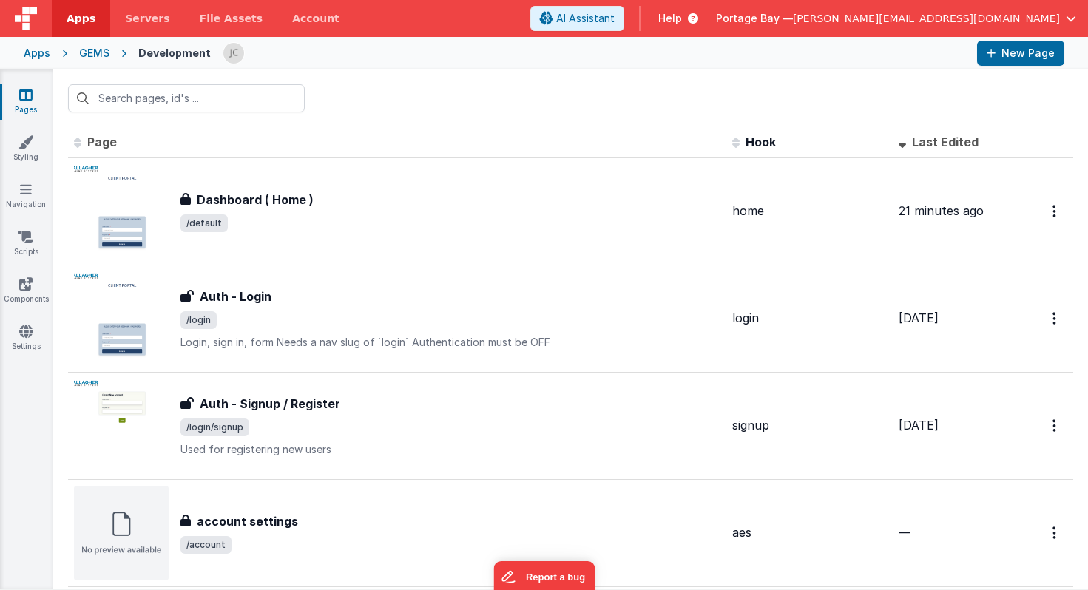
click at [98, 58] on div "GEMS" at bounding box center [94, 53] width 30 height 15
